Goal: Task Accomplishment & Management: Manage account settings

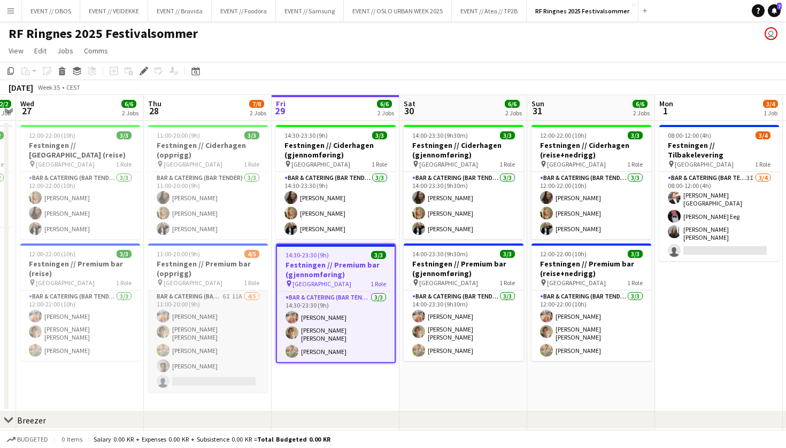
scroll to position [4, 0]
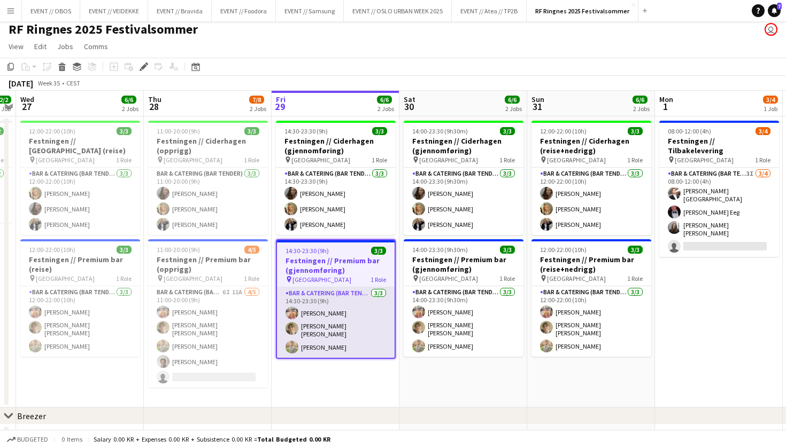
click at [314, 331] on app-card-role "Bar & Catering (Bar Tender) 3/3 14:30-23:30 (9h) Filip Øverli Bastian Solem Ale…" at bounding box center [336, 323] width 118 height 71
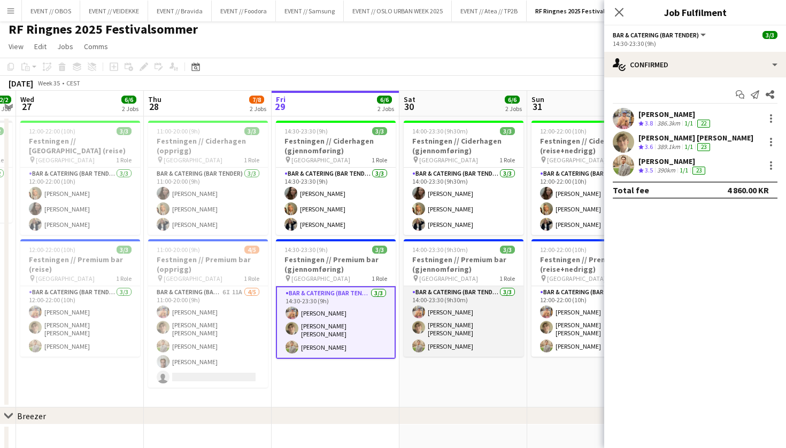
click at [479, 352] on app-card-role "Bar & Catering (Bar Tender) 3/3 14:00-23:30 (9h30m) Filip Øverli Bastian Solem …" at bounding box center [463, 321] width 120 height 71
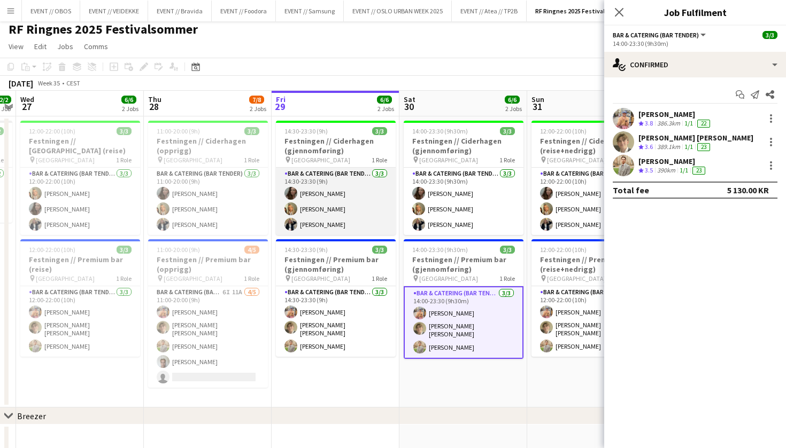
click at [312, 197] on app-card-role "Bar & Catering (Bar Tender) 3/3 14:30-23:30 (9h) Sandra Haavik Tuva Berglihn Lu…" at bounding box center [336, 201] width 120 height 67
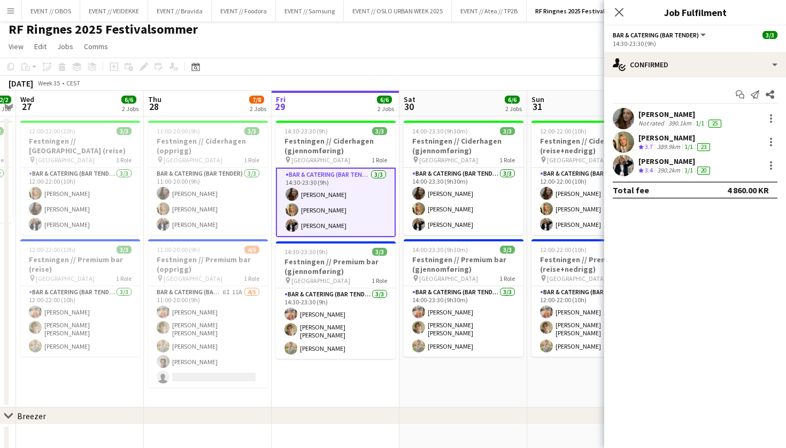
click at [461, 376] on app-date-cell "14:00-23:30 (9h30m) 3/3 Festningen // Ciderhagen (gjennomføring) pin Trondheim …" at bounding box center [463, 262] width 128 height 291
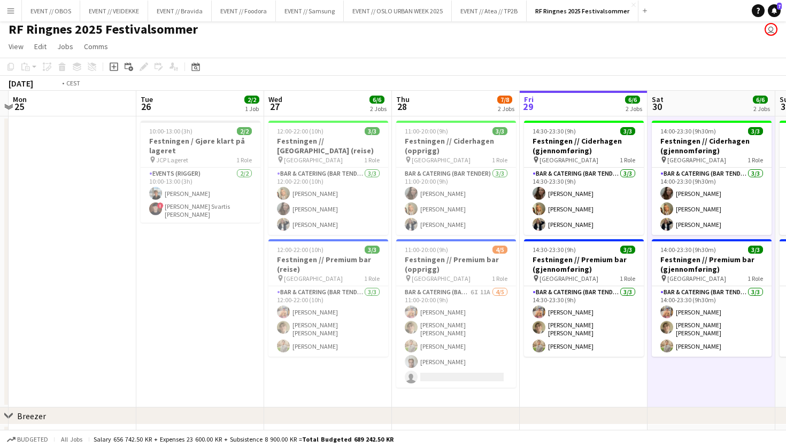
scroll to position [0, 280]
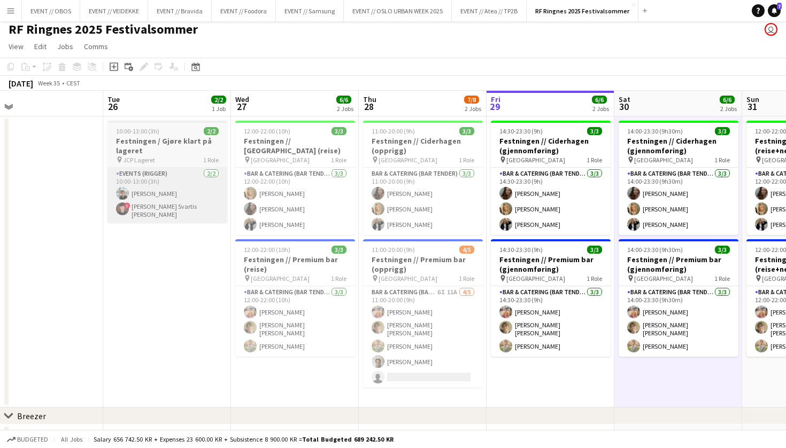
click at [162, 202] on app-card-role "Events (Rigger) 2/2 10:00-13:00 (3h) Lennox Ossege ! Simon Svartis Christiansen" at bounding box center [167, 195] width 120 height 55
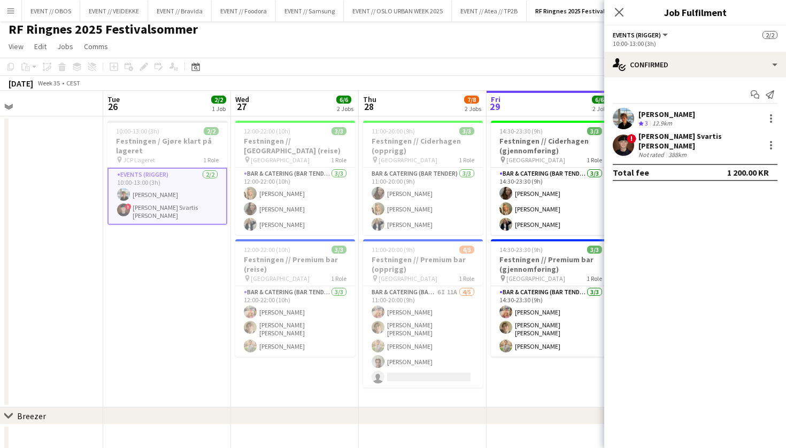
click at [614, 145] on app-user-avatar at bounding box center [622, 145] width 21 height 21
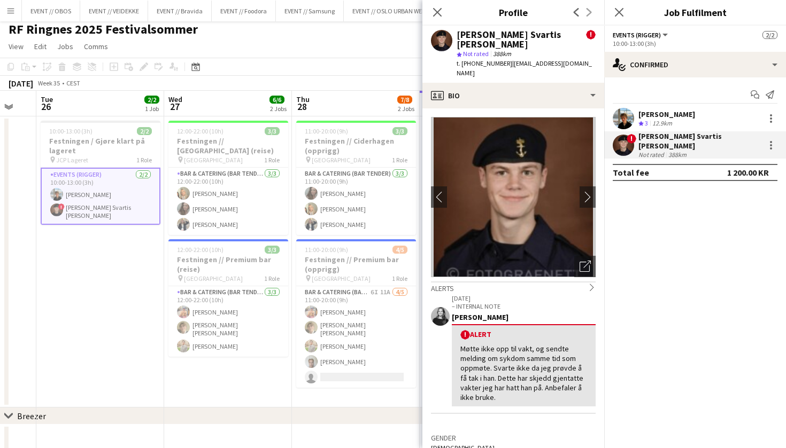
scroll to position [0, 349]
click at [15, 14] on button "Menu" at bounding box center [10, 10] width 21 height 21
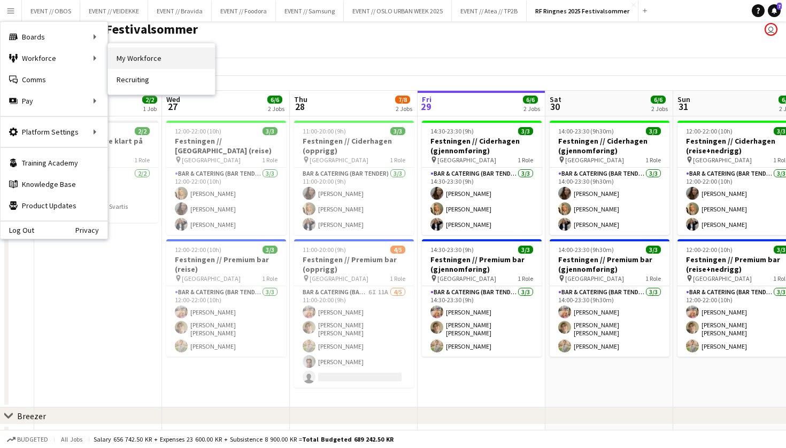
click at [119, 51] on link "My Workforce" at bounding box center [161, 58] width 107 height 21
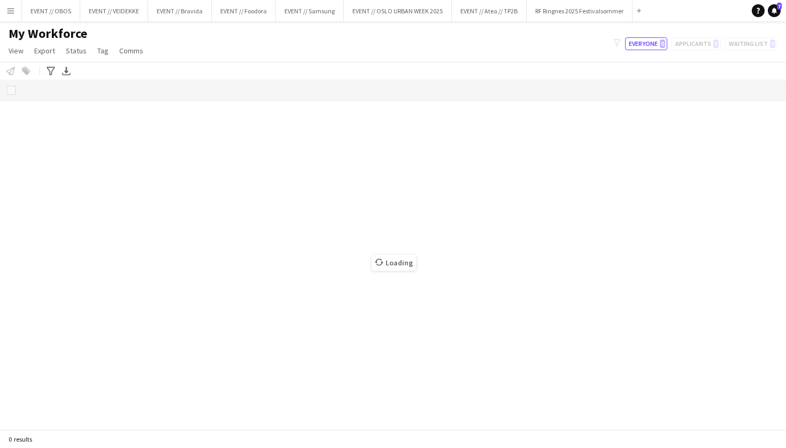
click at [15, 15] on button "Menu" at bounding box center [10, 10] width 21 height 21
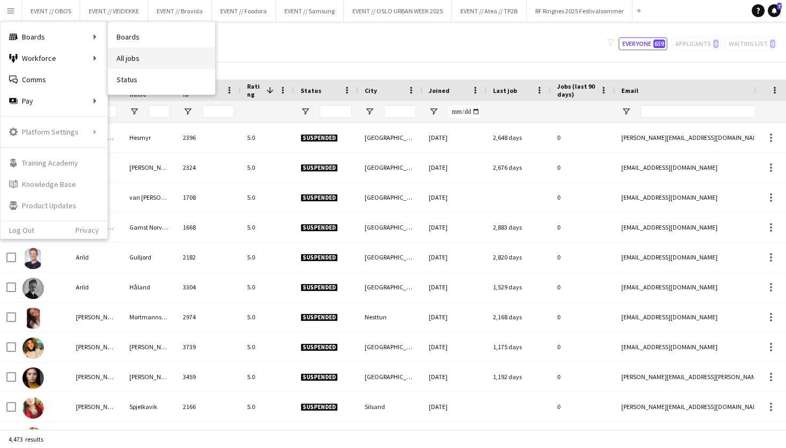
click at [128, 53] on link "All jobs" at bounding box center [161, 58] width 107 height 21
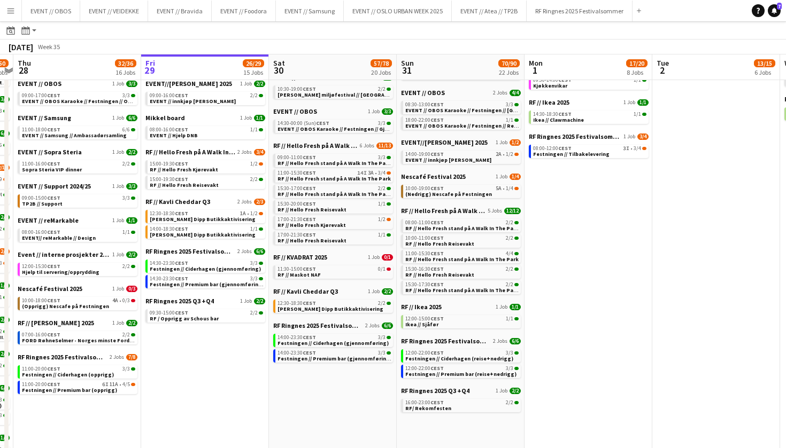
scroll to position [0, 238]
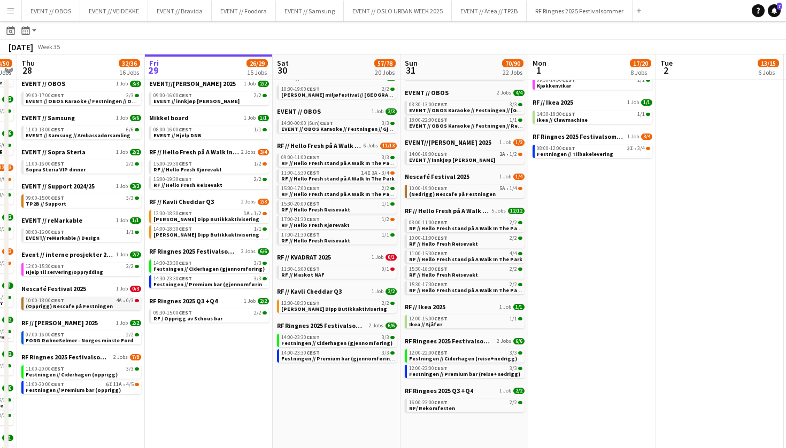
click at [104, 306] on link "10:00-18:00 CEST 4A • 0/3 (Opprigg) Nescafe på Festningen" at bounding box center [82, 303] width 113 height 12
click at [449, 404] on div "16:00-23:00 CEST 2/2" at bounding box center [465, 402] width 113 height 5
click at [19, 10] on button "Menu" at bounding box center [10, 10] width 21 height 21
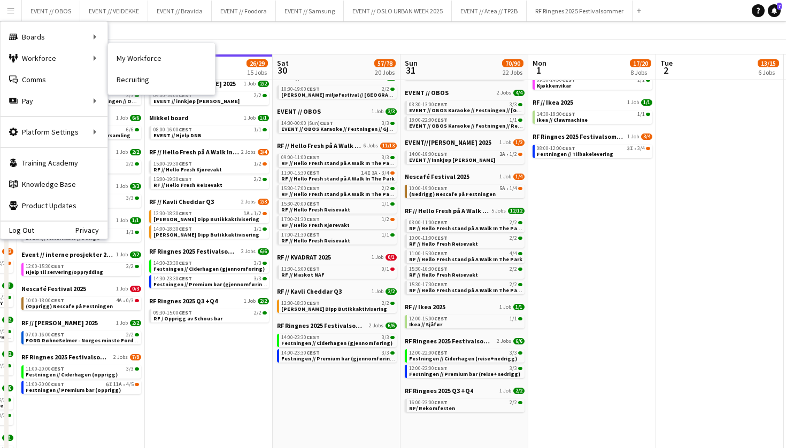
click at [107, 54] on div "My Workforce Recruiting" at bounding box center [161, 69] width 108 height 52
click at [118, 55] on link "My Workforce" at bounding box center [161, 58] width 107 height 21
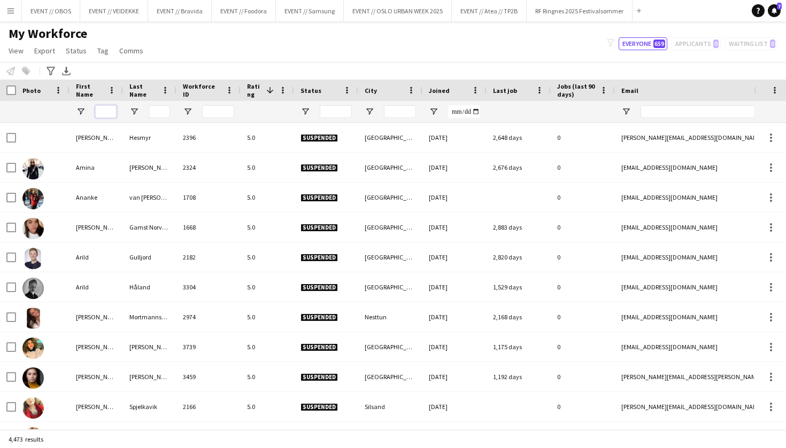
click at [112, 112] on input "First Name Filter Input" at bounding box center [105, 111] width 21 height 13
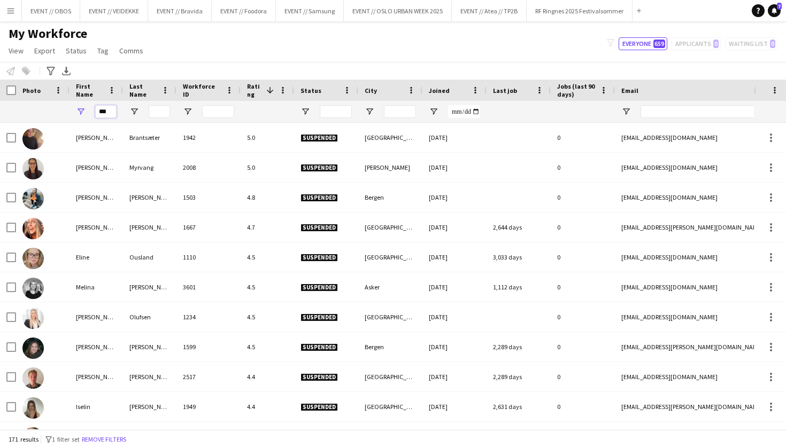
type input "***"
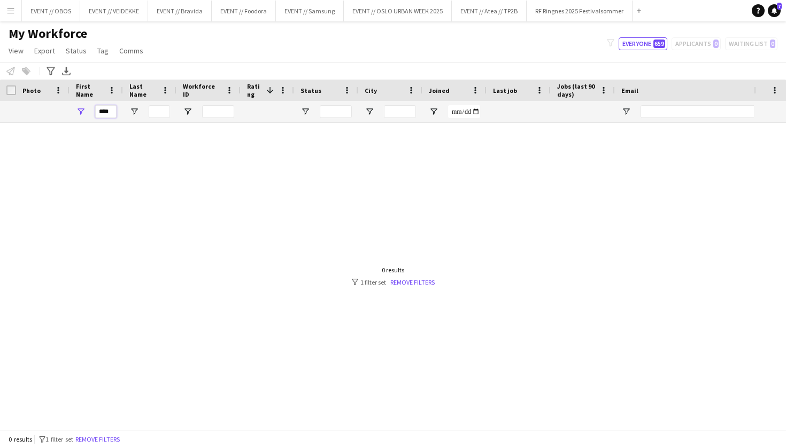
drag, startPoint x: 100, startPoint y: 110, endPoint x: 82, endPoint y: 106, distance: 18.7
click at [82, 106] on div "***" at bounding box center [95, 111] width 53 height 21
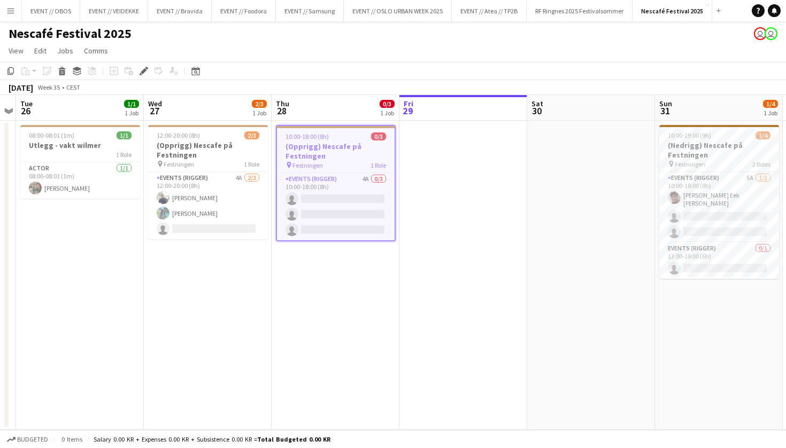
scroll to position [0, 361]
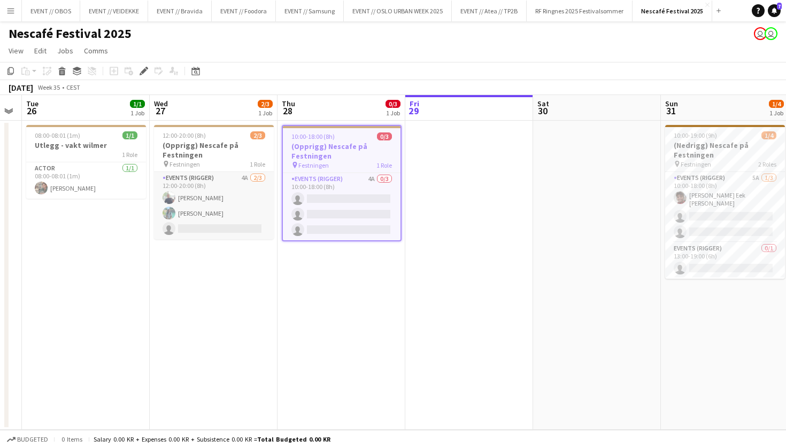
click at [170, 226] on app-card-role "Events (Rigger) 4A 2/3 12:00-20:00 (8h) Erlend Holm eirik nypan kloosterman sin…" at bounding box center [214, 205] width 120 height 67
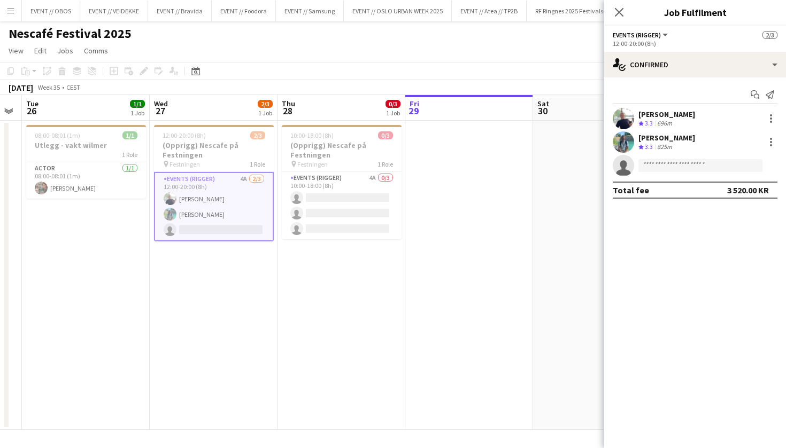
click at [623, 134] on app-user-avatar at bounding box center [622, 141] width 21 height 21
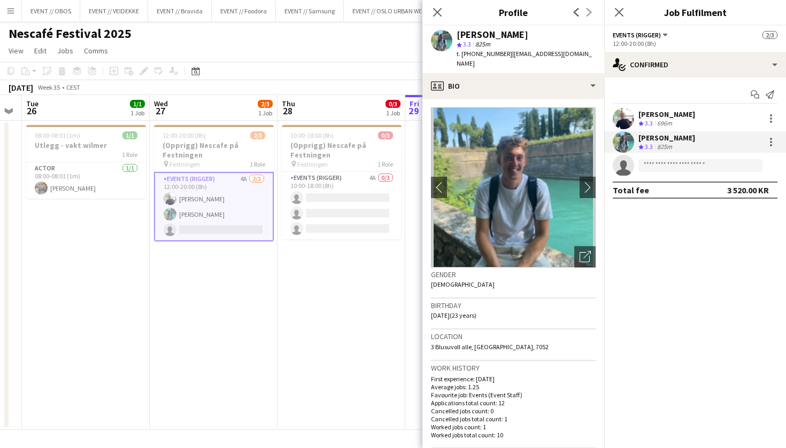
click at [616, 116] on app-user-avatar at bounding box center [622, 118] width 21 height 21
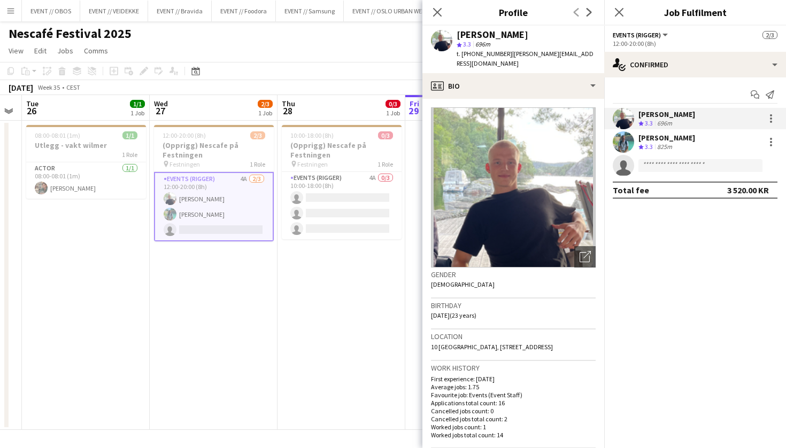
click at [331, 73] on app-toolbar "Copy Paste Paste Command V Paste with crew Command Shift V Paste linked Job Del…" at bounding box center [393, 71] width 786 height 18
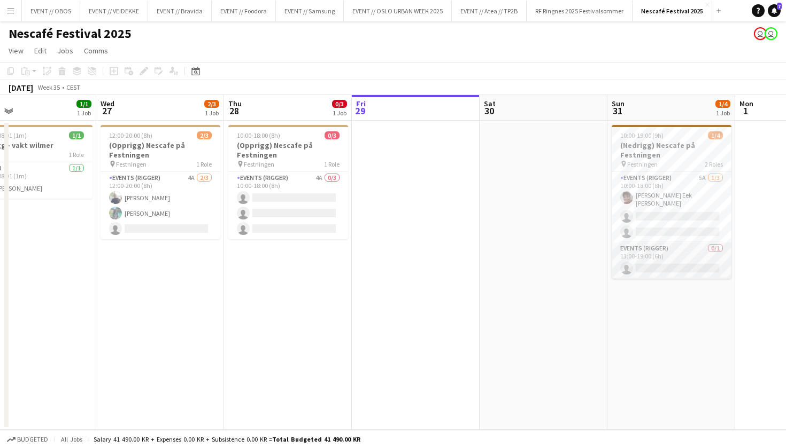
scroll to position [0, 0]
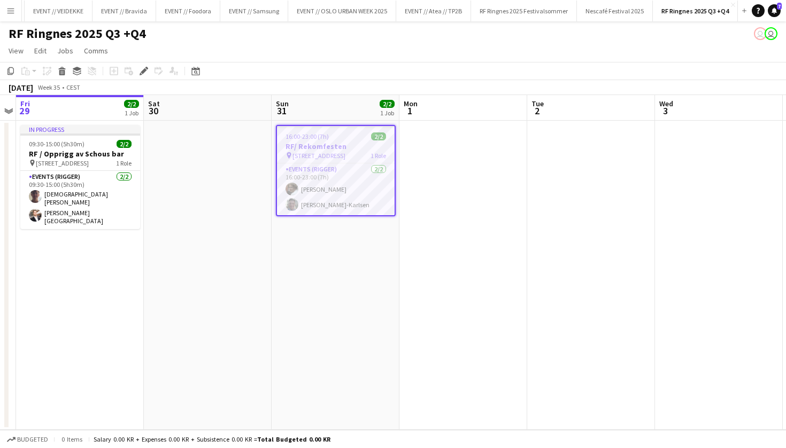
scroll to position [0, 280]
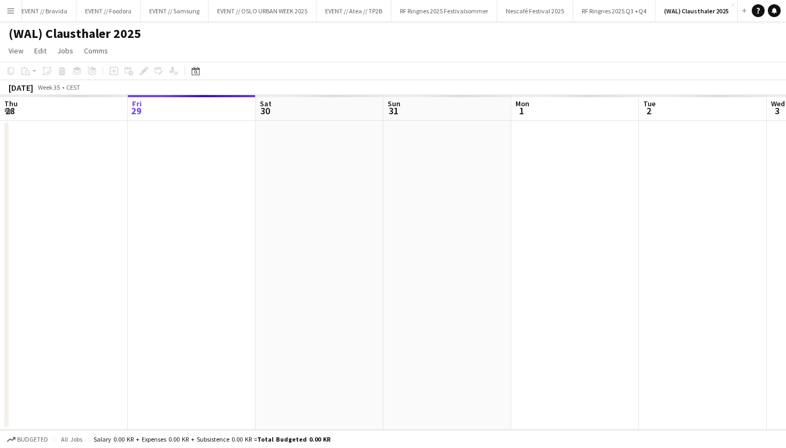
scroll to position [0, 367]
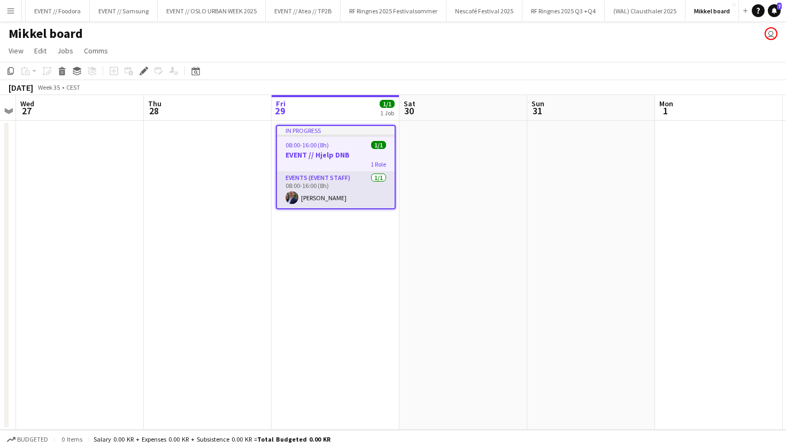
click at [319, 184] on app-card-role "Events (Event Staff) [DATE] 08:00-16:00 (8h) [PERSON_NAME]" at bounding box center [336, 190] width 118 height 36
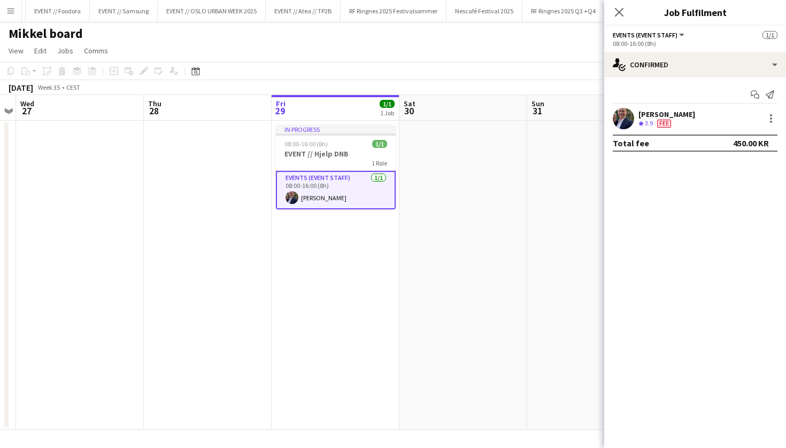
click at [317, 171] on app-card-role "Events (Event Staff) [DATE] 08:00-16:00 (8h) [PERSON_NAME]" at bounding box center [336, 190] width 120 height 38
